Goal: Task Accomplishment & Management: Complete application form

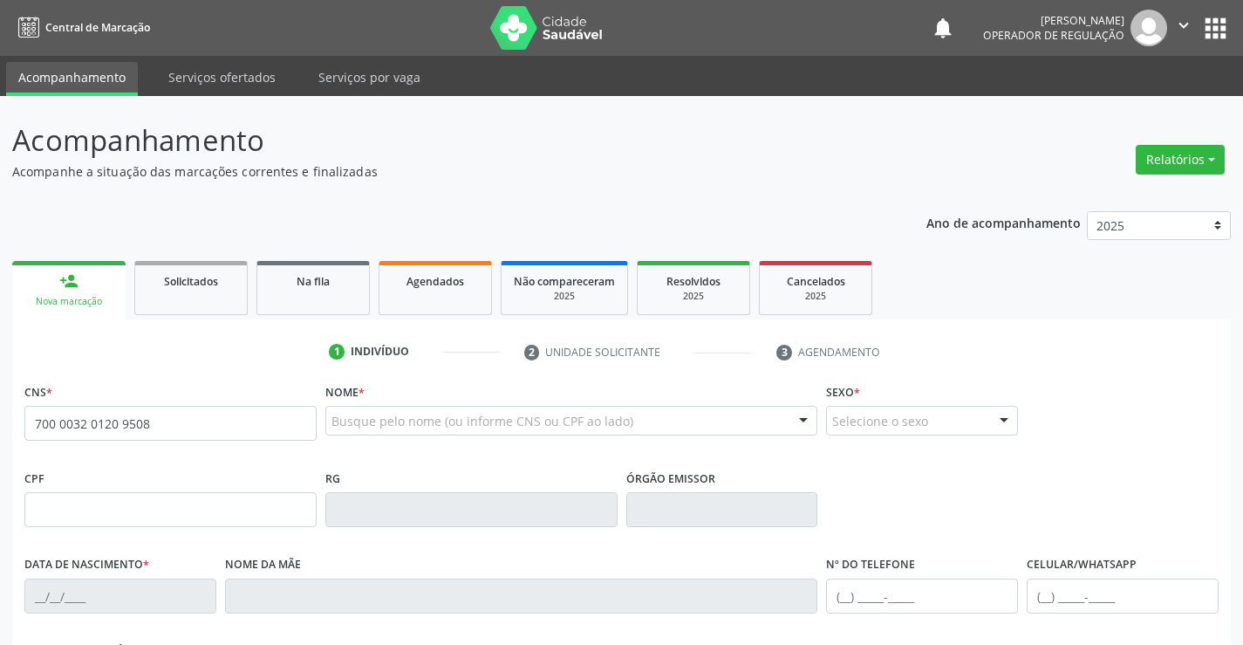
type input "700 0032 0120 9508"
type input "1311366407"
type input "[DATE]"
type input "Agostinha [PERSON_NAME]"
type input "[PHONE_NUMBER]"
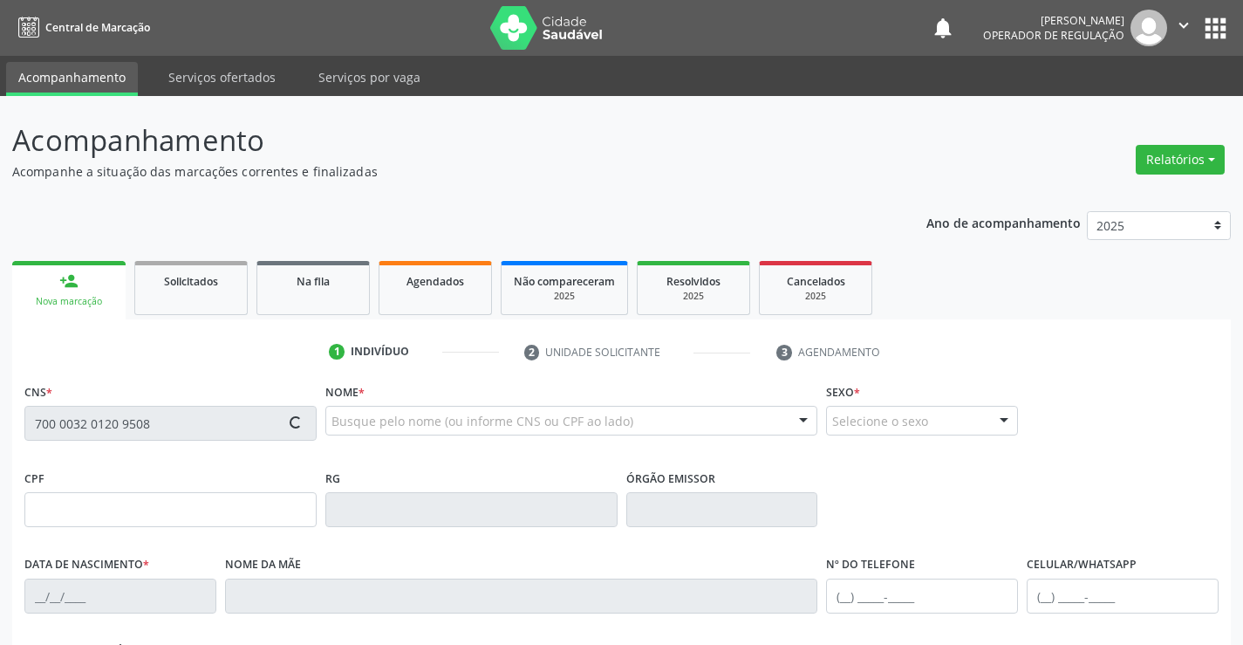
type input "S/N"
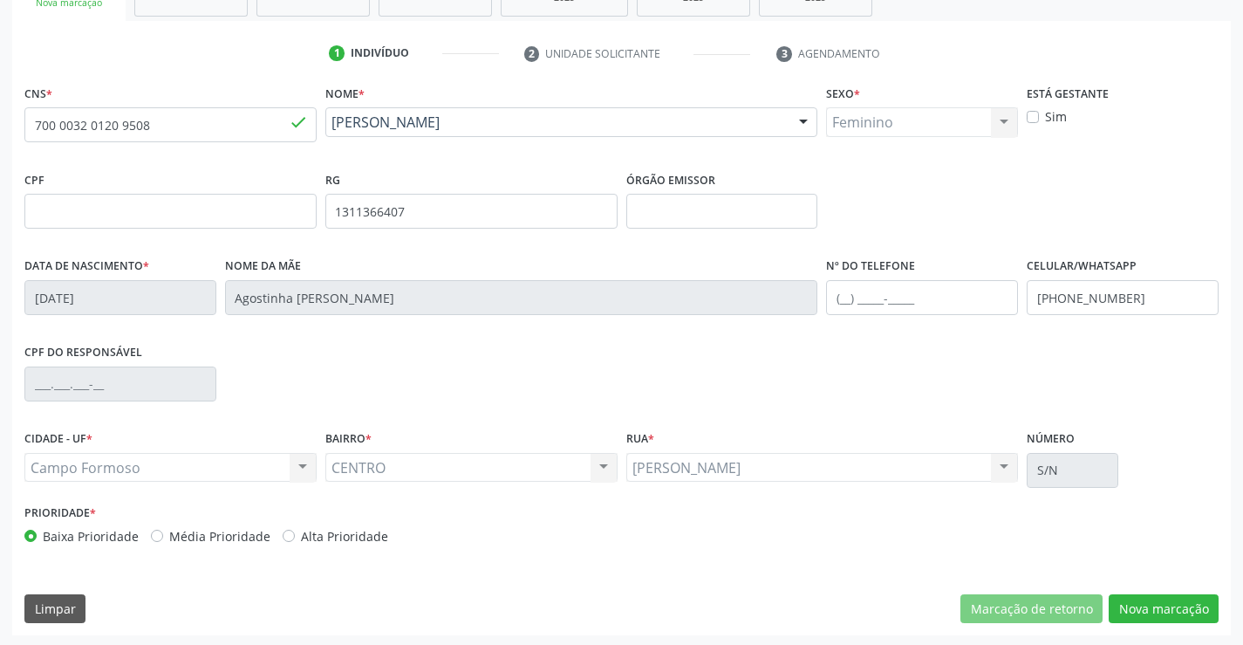
scroll to position [301, 0]
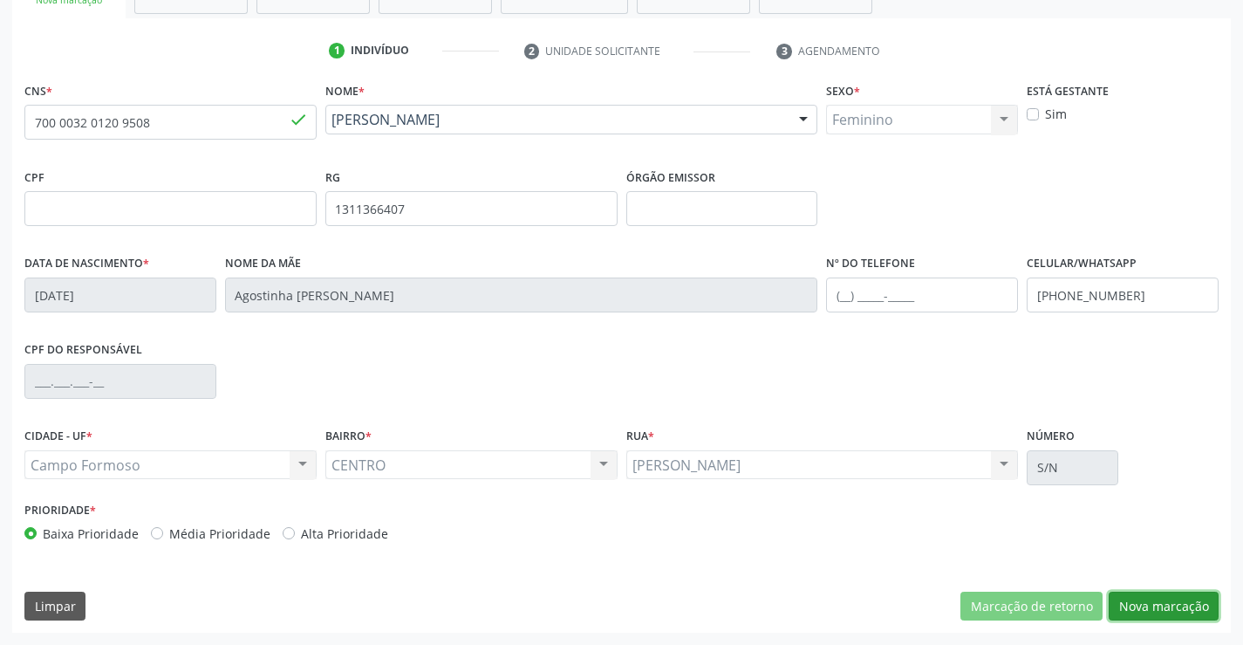
click at [1169, 606] on button "Nova marcação" at bounding box center [1164, 606] width 110 height 30
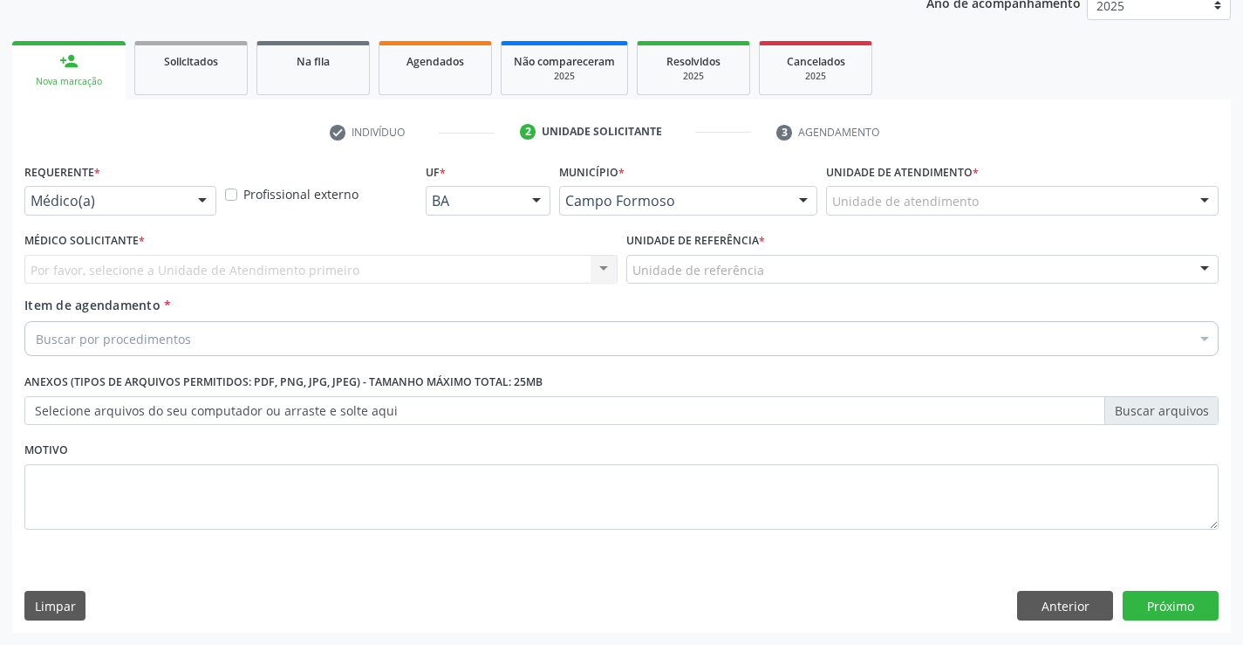
click at [202, 195] on div at bounding box center [202, 202] width 26 height 30
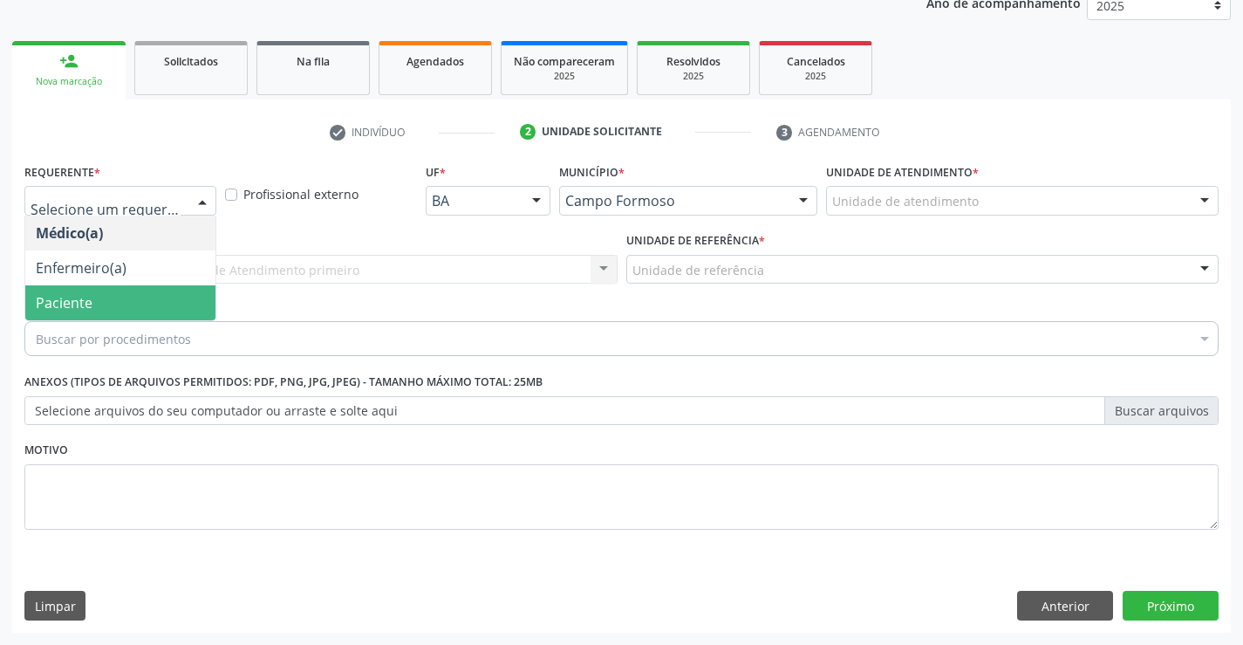
click at [58, 293] on span "Paciente" at bounding box center [64, 302] width 57 height 19
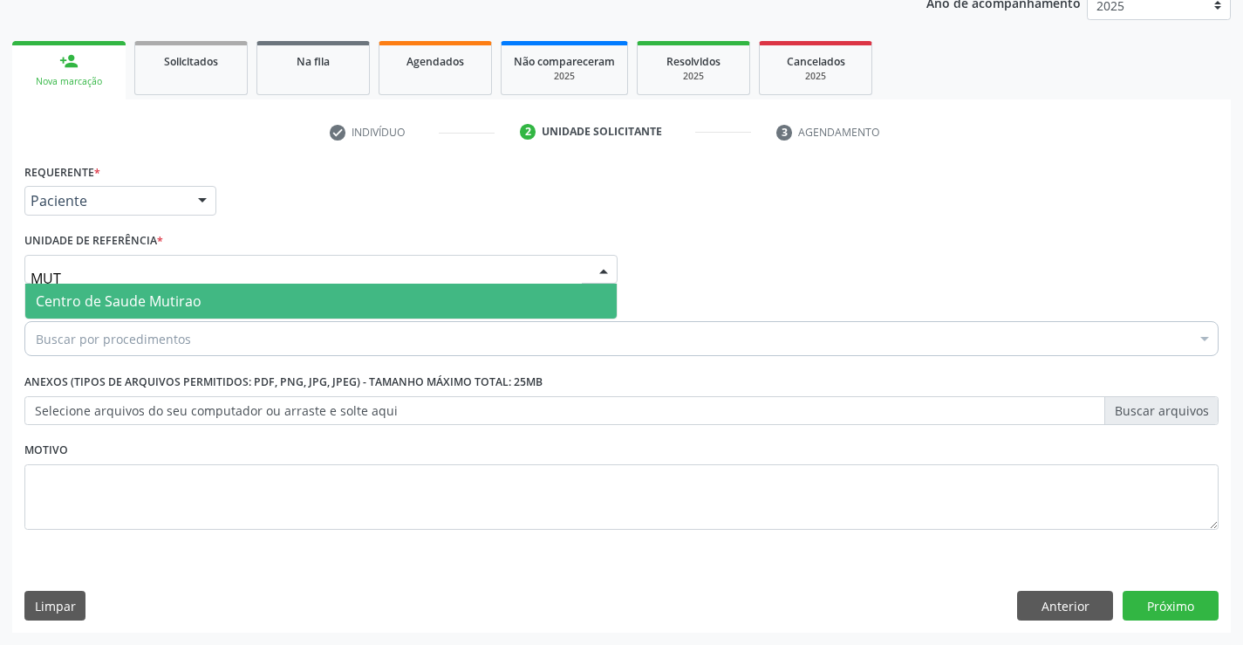
type input "MUTI"
click at [121, 297] on span "Centro de Saude Mutirao" at bounding box center [119, 300] width 166 height 19
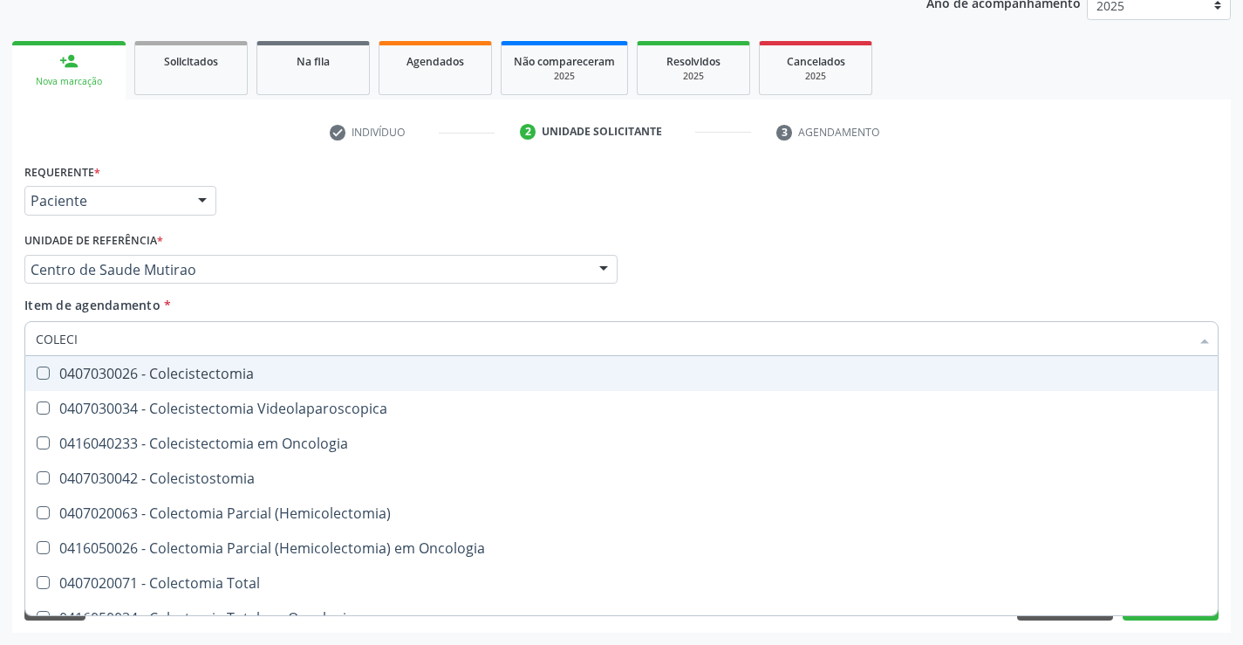
type input "COLECIS"
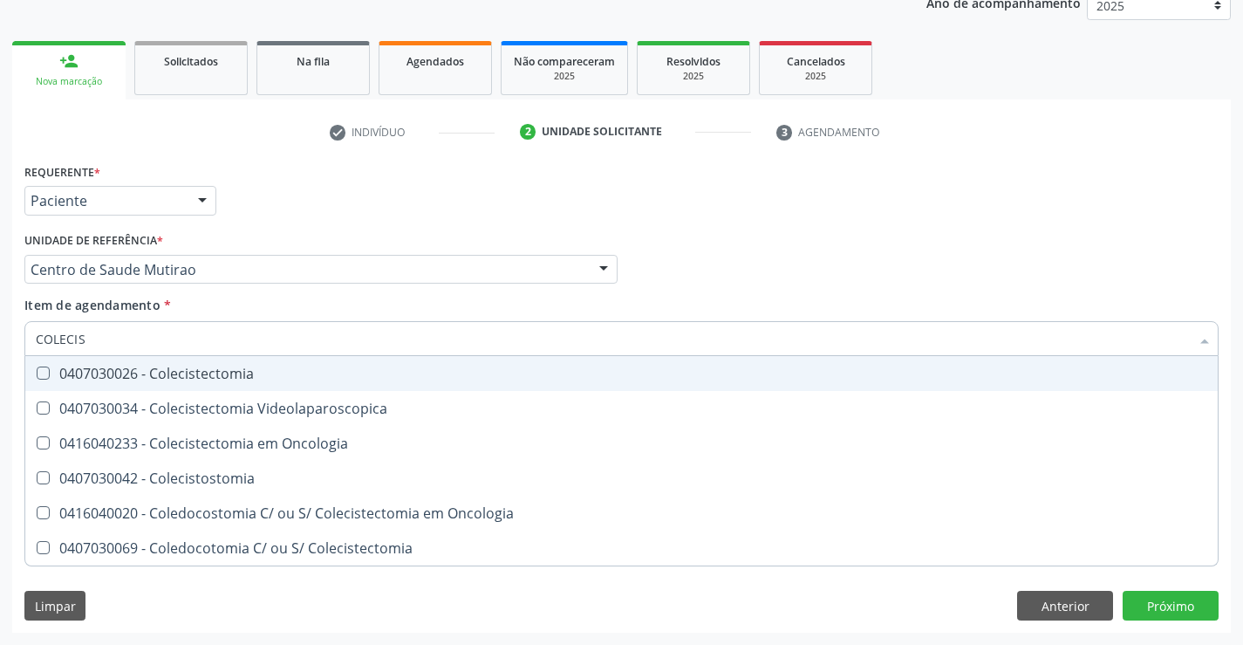
click at [202, 378] on div "0407030026 - Colecistectomia" at bounding box center [622, 373] width 1172 height 14
checkbox Colecistectomia "true"
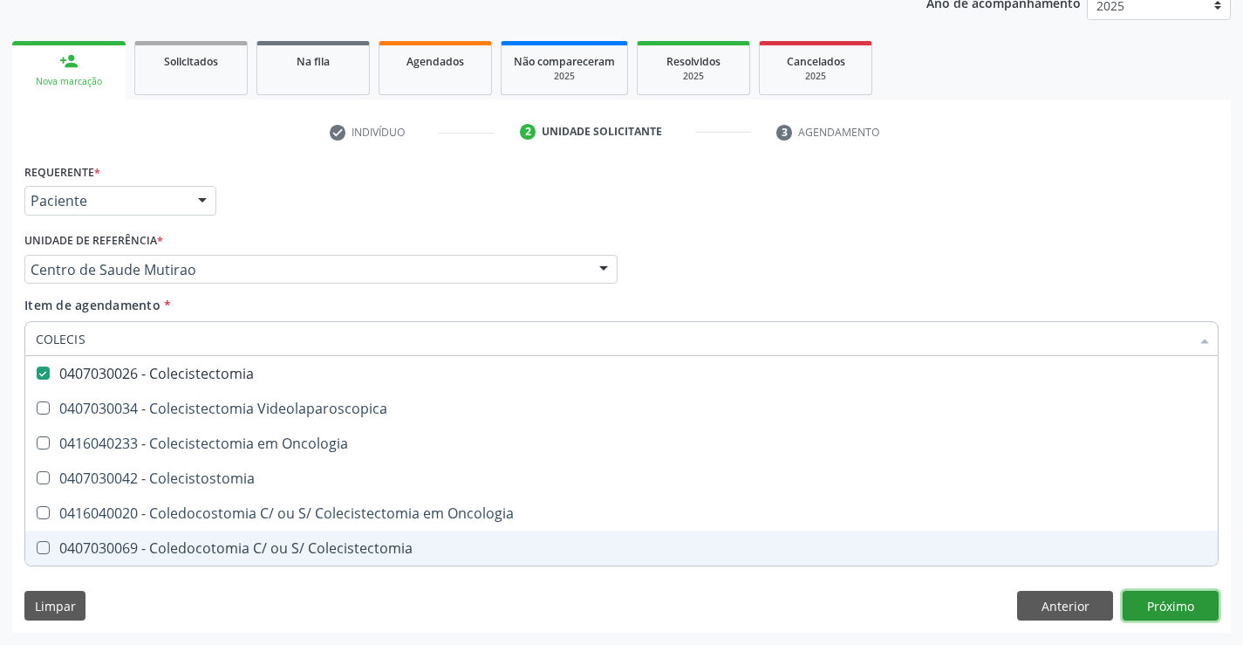
click at [1165, 609] on div "Requerente * Paciente Médico(a) Enfermeiro(a) Paciente Nenhum resultado encontr…" at bounding box center [621, 396] width 1219 height 474
checkbox Videolaparoscopica "true"
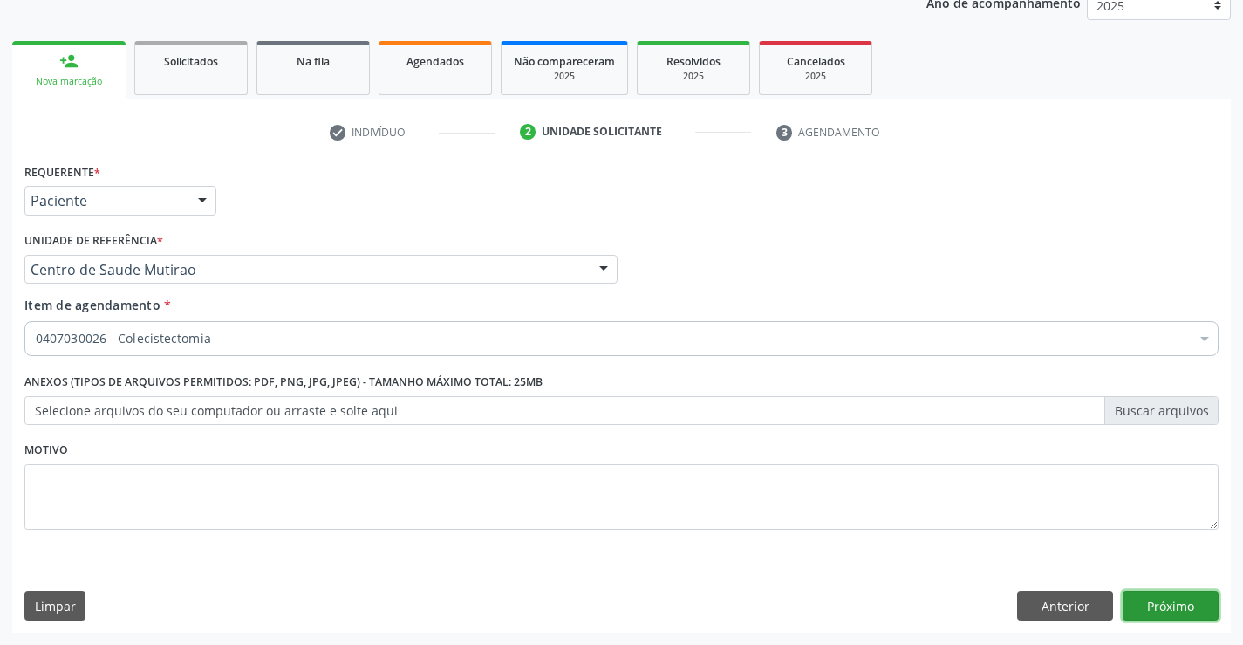
click at [1172, 600] on button "Próximo" at bounding box center [1171, 606] width 96 height 30
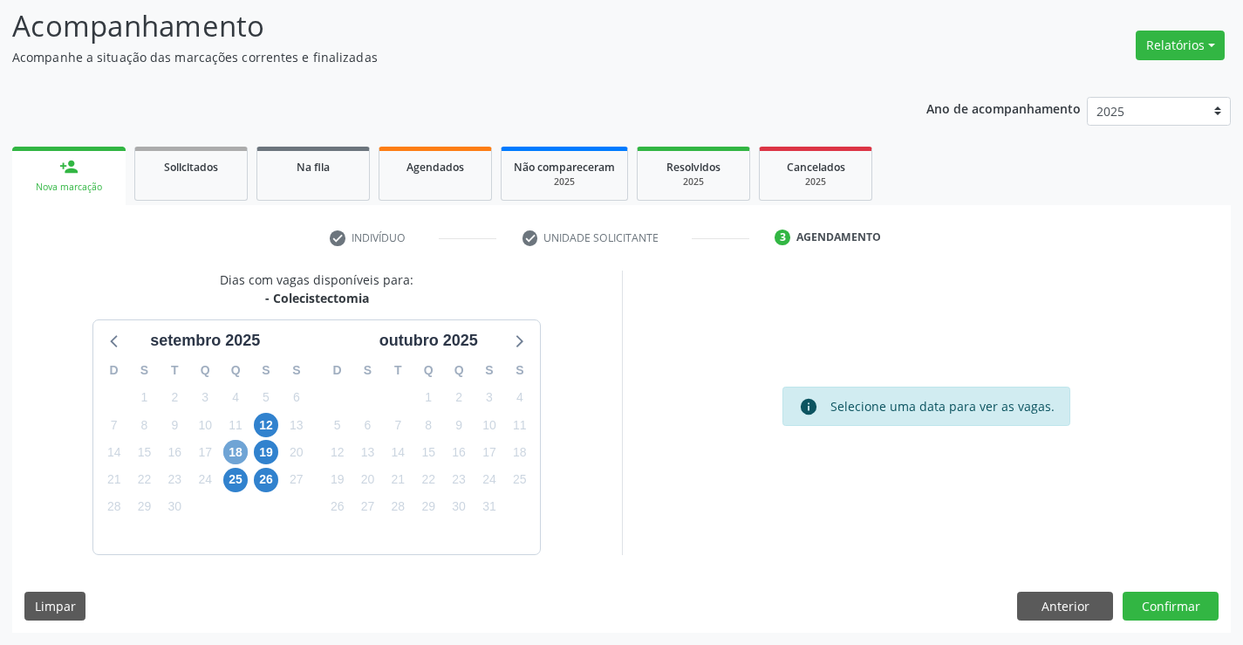
click at [234, 451] on span "18" at bounding box center [235, 452] width 24 height 24
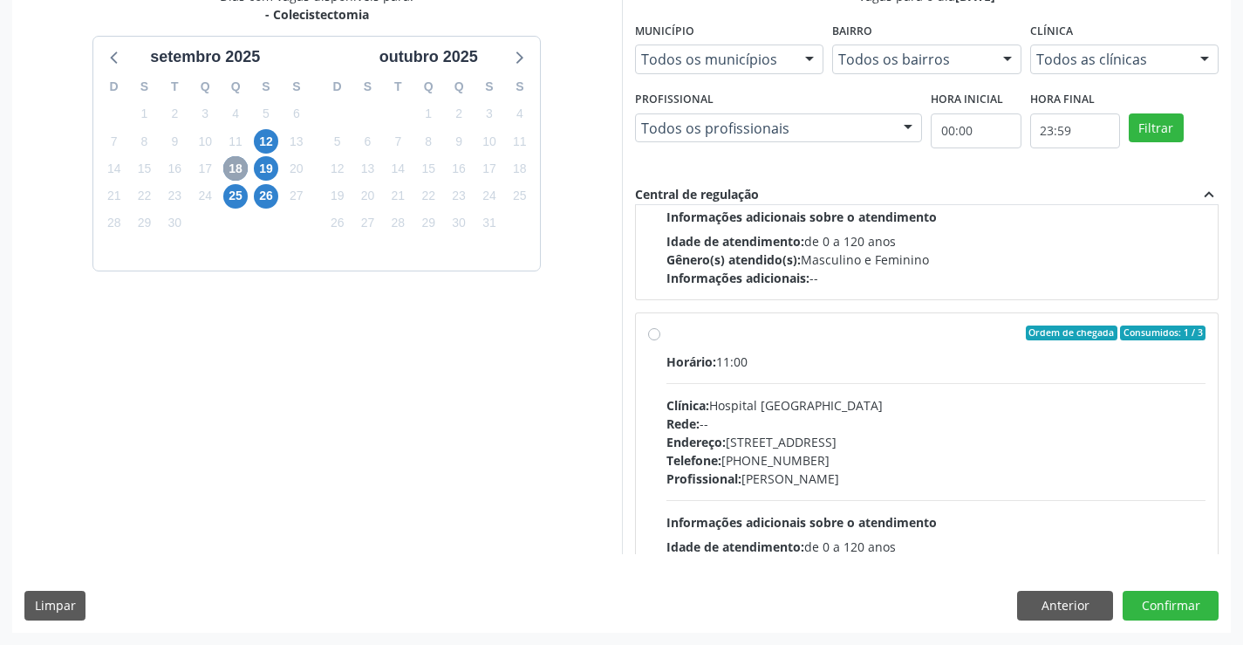
scroll to position [275, 0]
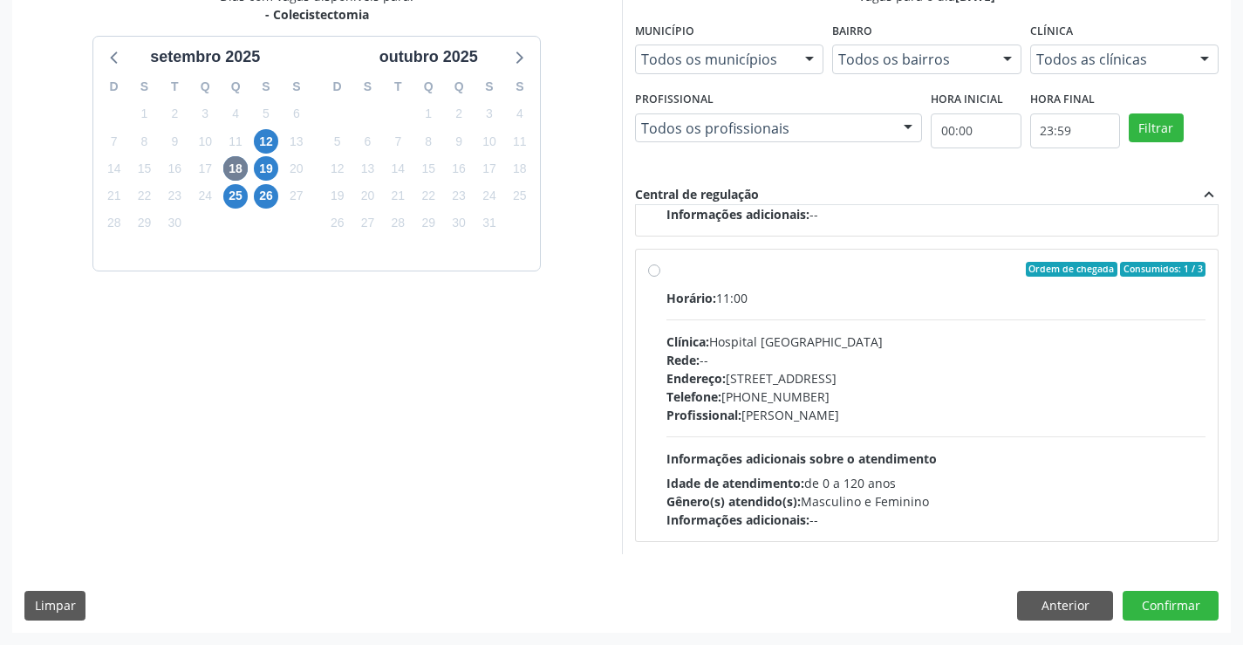
click at [666, 272] on label "Ordem de chegada Consumidos: 1 / 3 Horário: 11:00 Clínica: Hospital [GEOGRAPHIC…" at bounding box center [936, 396] width 540 height 268
click at [653, 272] on input "Ordem de chegada Consumidos: 1 / 3 Horário: 11:00 Clínica: Hospital [GEOGRAPHIC…" at bounding box center [654, 270] width 12 height 16
radio input "true"
click at [1162, 607] on button "Confirmar" at bounding box center [1171, 606] width 96 height 30
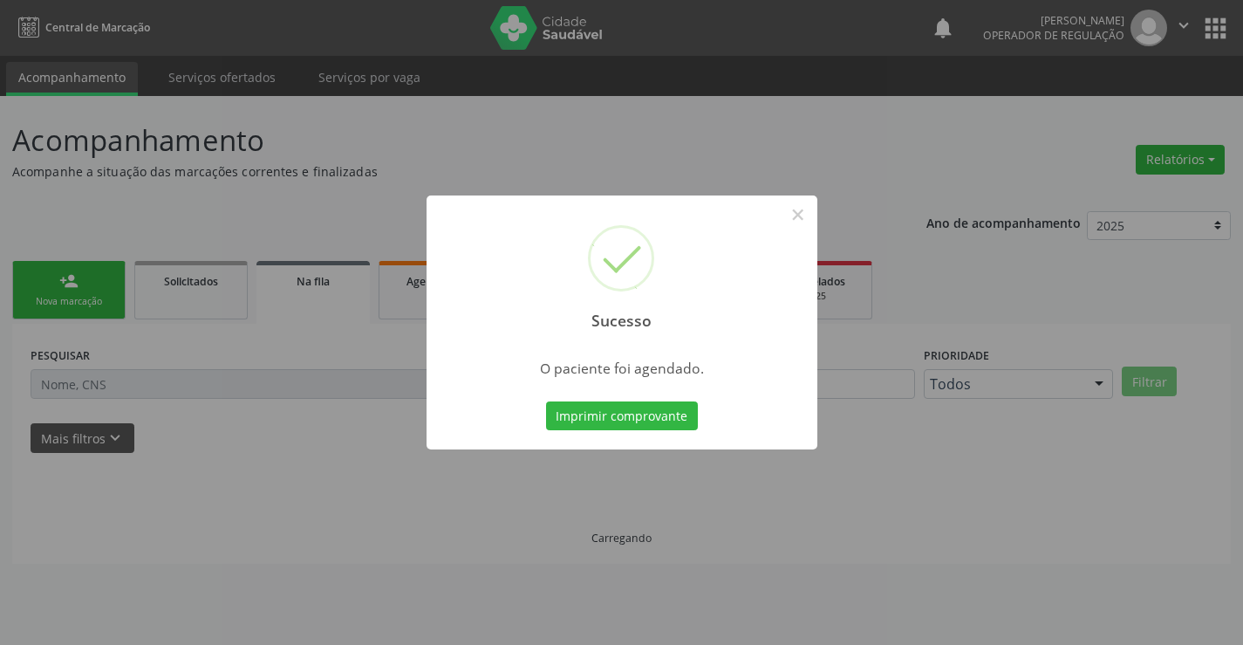
scroll to position [0, 0]
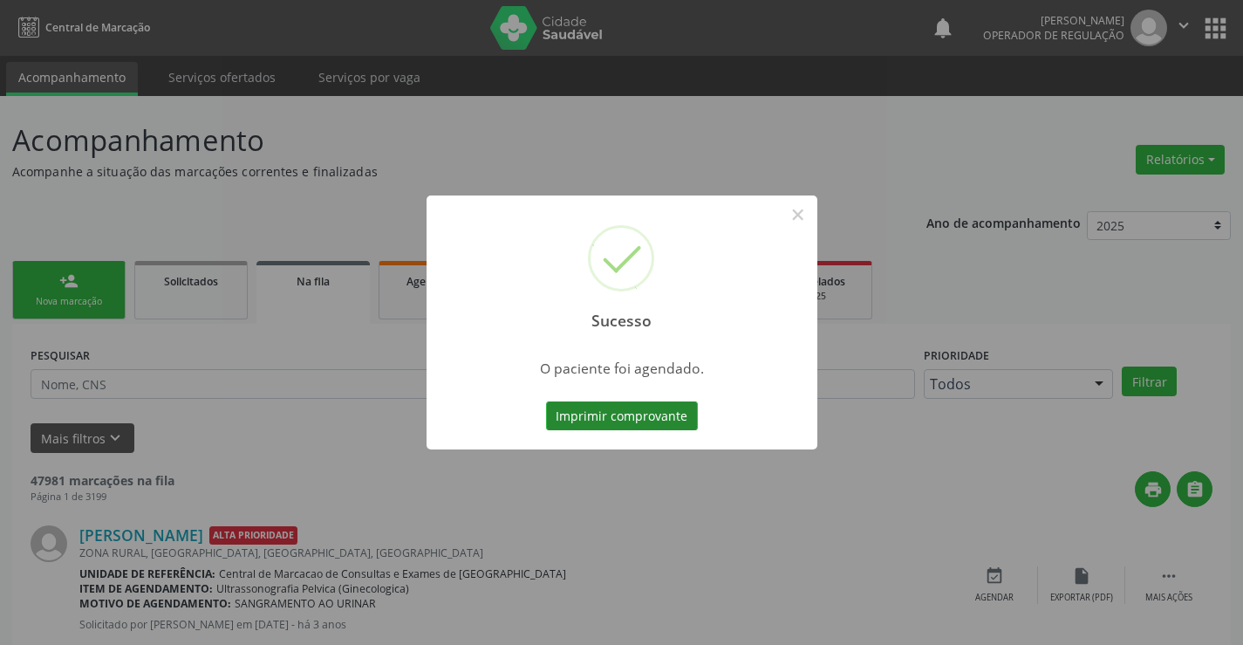
click at [612, 408] on button "Imprimir comprovante" at bounding box center [622, 416] width 152 height 30
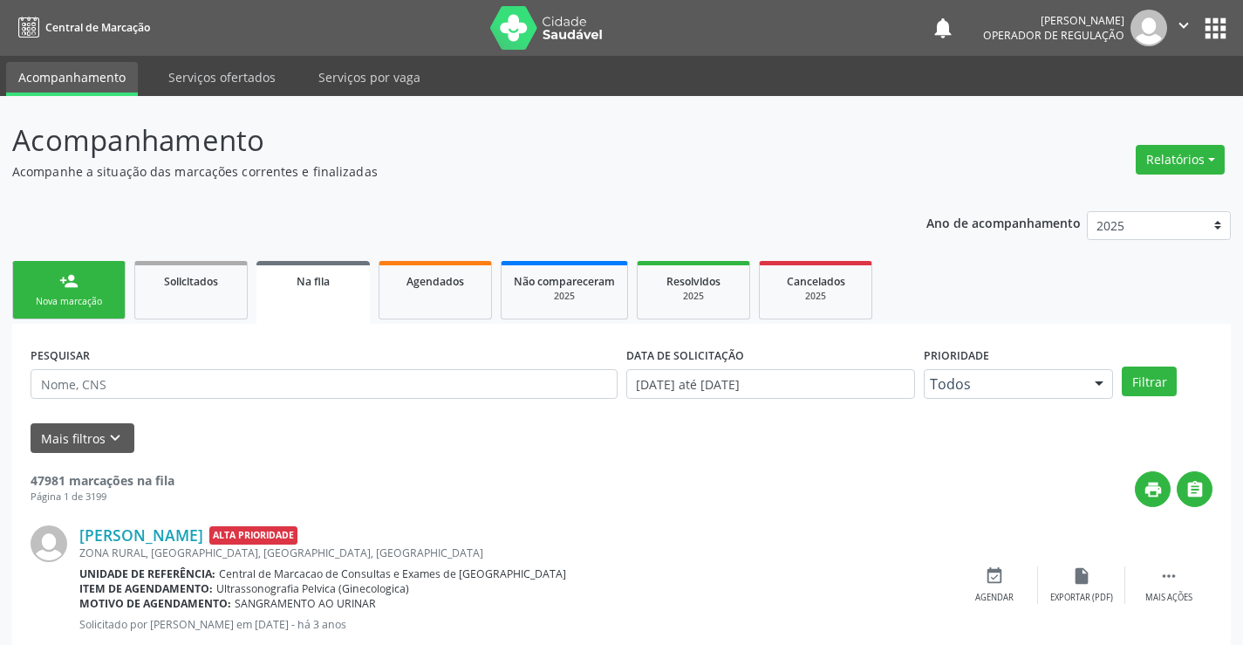
click at [1181, 22] on icon "" at bounding box center [1183, 25] width 19 height 19
click at [1131, 106] on link "Sair" at bounding box center [1139, 106] width 120 height 24
